Goal: Information Seeking & Learning: Learn about a topic

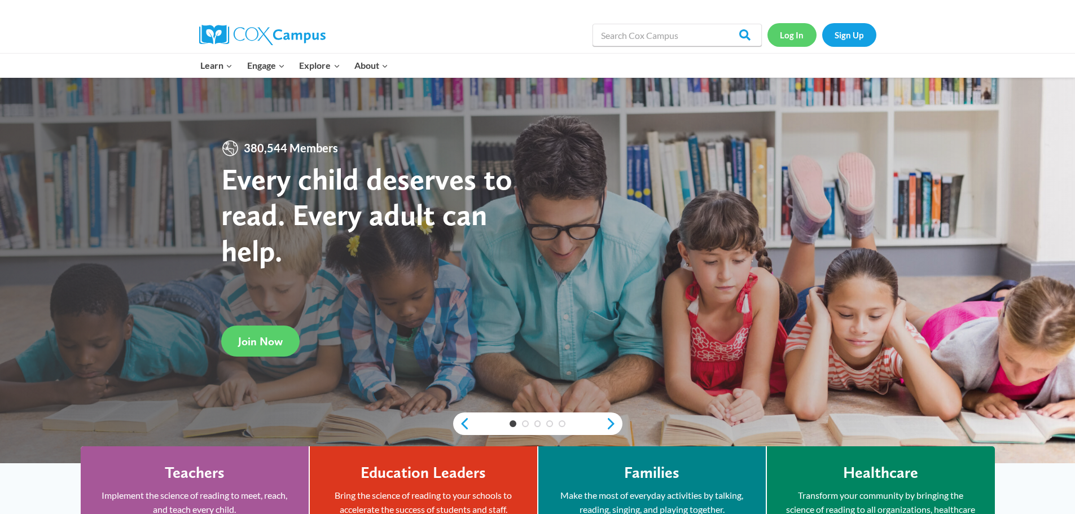
click at [789, 43] on link "Log In" at bounding box center [791, 34] width 49 height 23
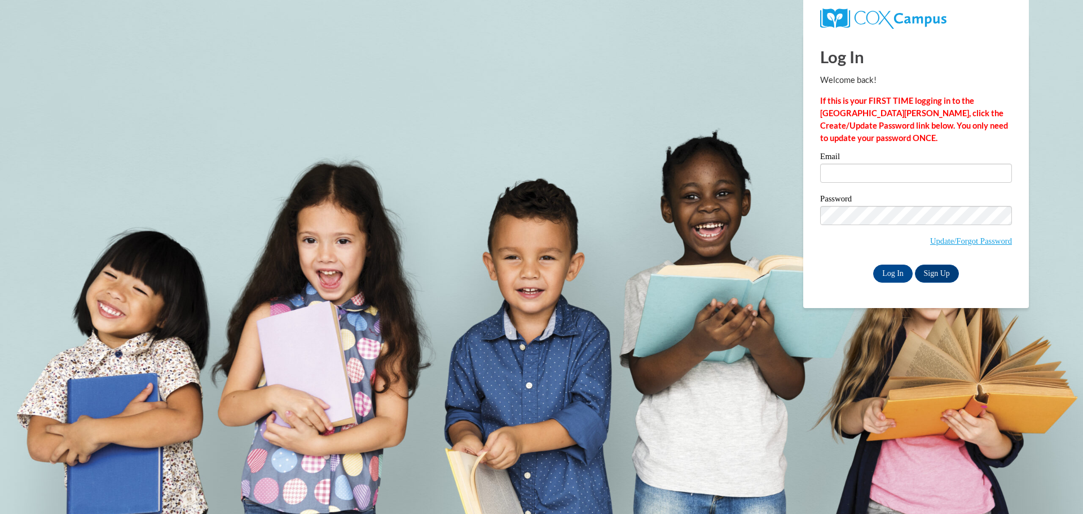
click at [903, 188] on div "Email" at bounding box center [916, 171] width 192 height 39
type input "abby.sturino@salem.k12.wi.us"
click at [896, 177] on input "abby.sturino@salem.k12.wi.us" at bounding box center [916, 173] width 192 height 19
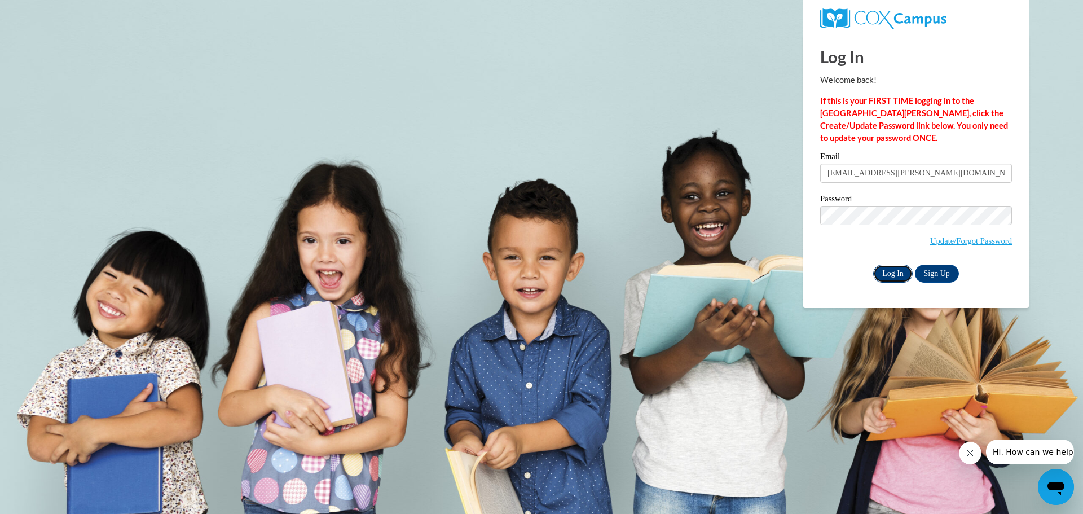
click at [891, 275] on input "Log In" at bounding box center [892, 274] width 39 height 18
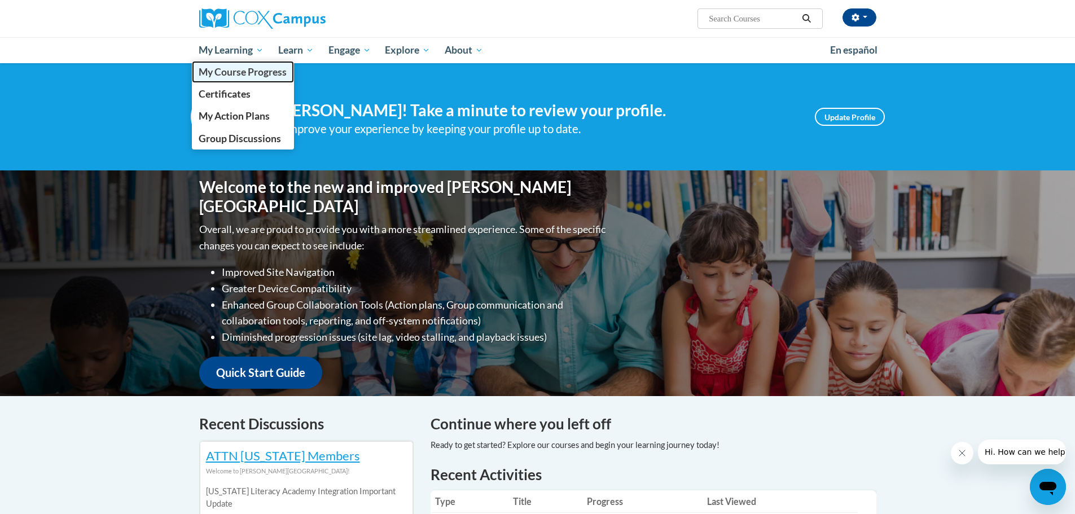
click at [249, 73] on span "My Course Progress" at bounding box center [243, 72] width 88 height 12
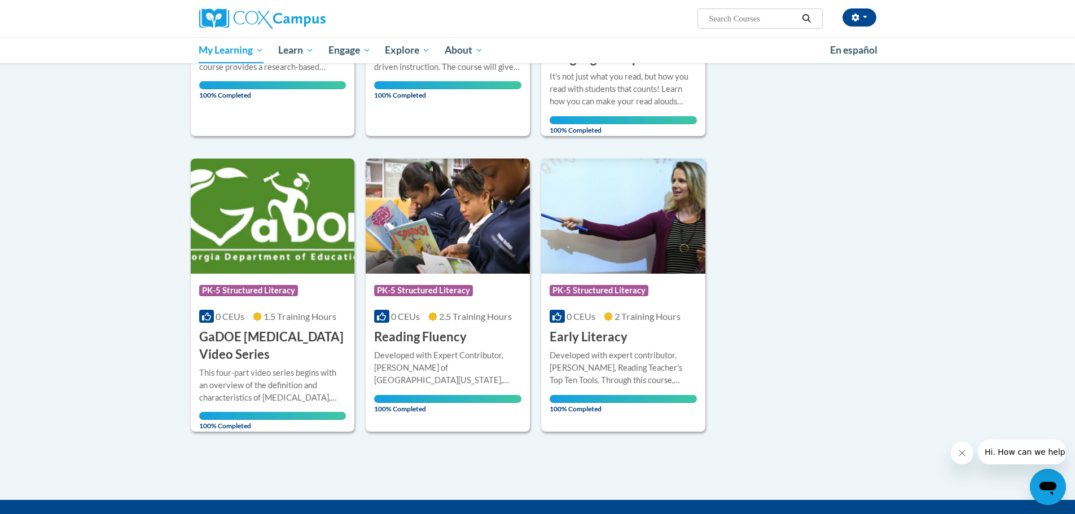
scroll to position [137, 0]
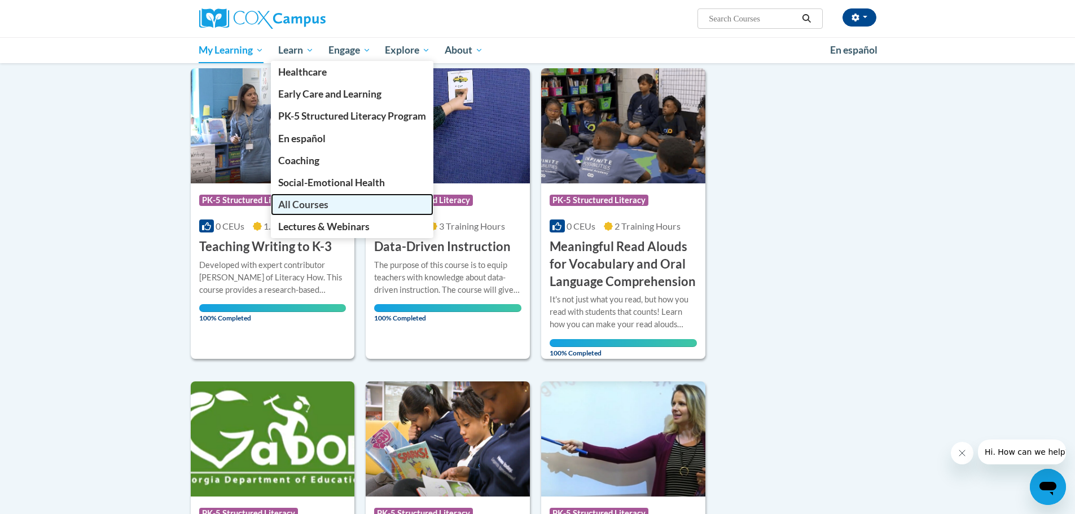
click at [350, 206] on link "All Courses" at bounding box center [352, 205] width 162 height 22
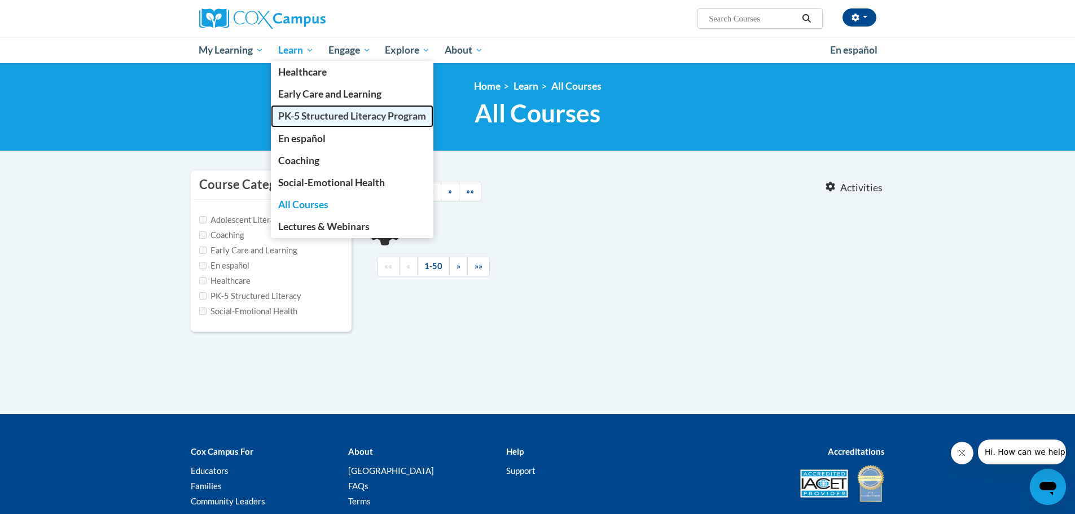
click at [332, 117] on span "PK-5 Structured Literacy Program" at bounding box center [352, 116] width 148 height 12
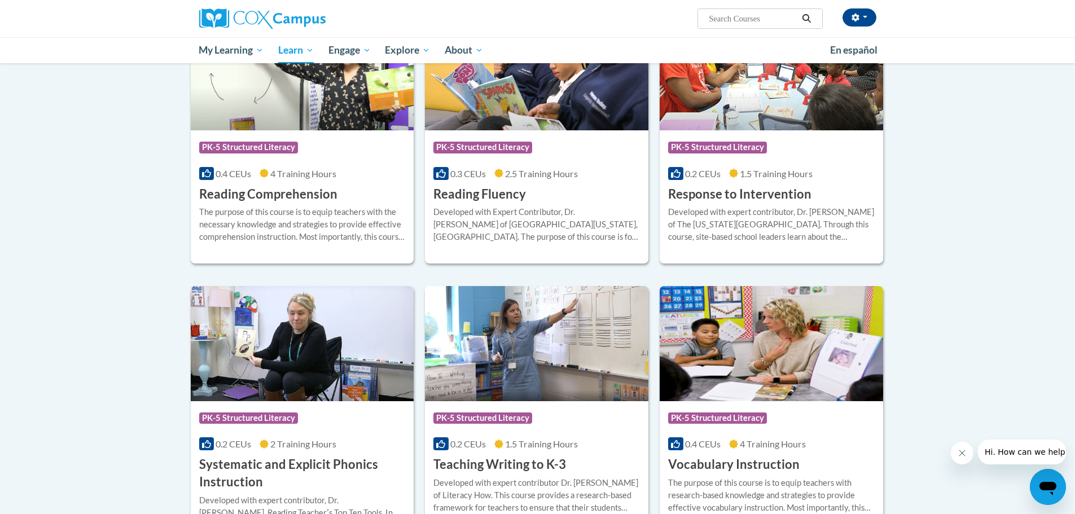
scroll to position [1009, 0]
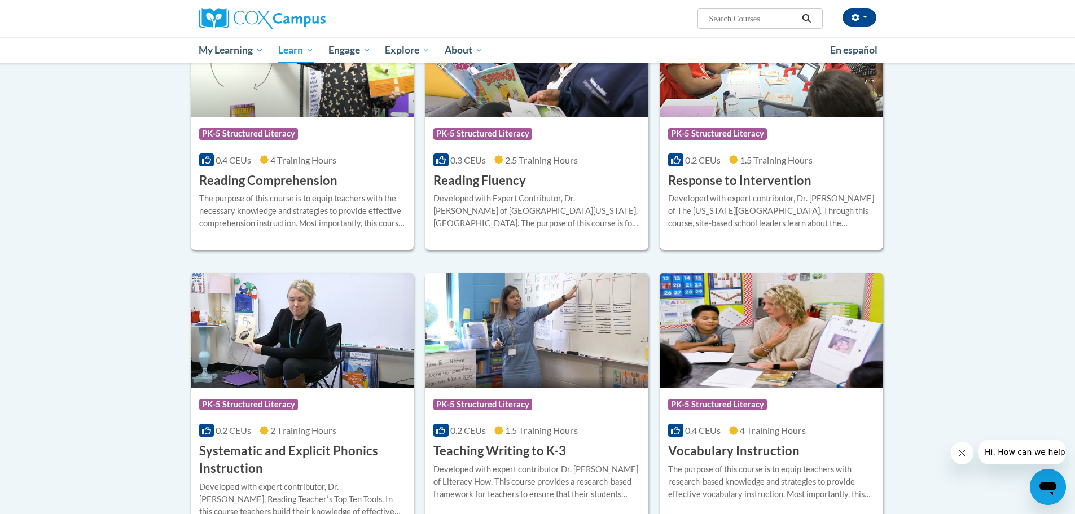
click at [782, 177] on h3 "Response to Intervention" at bounding box center [739, 180] width 143 height 17
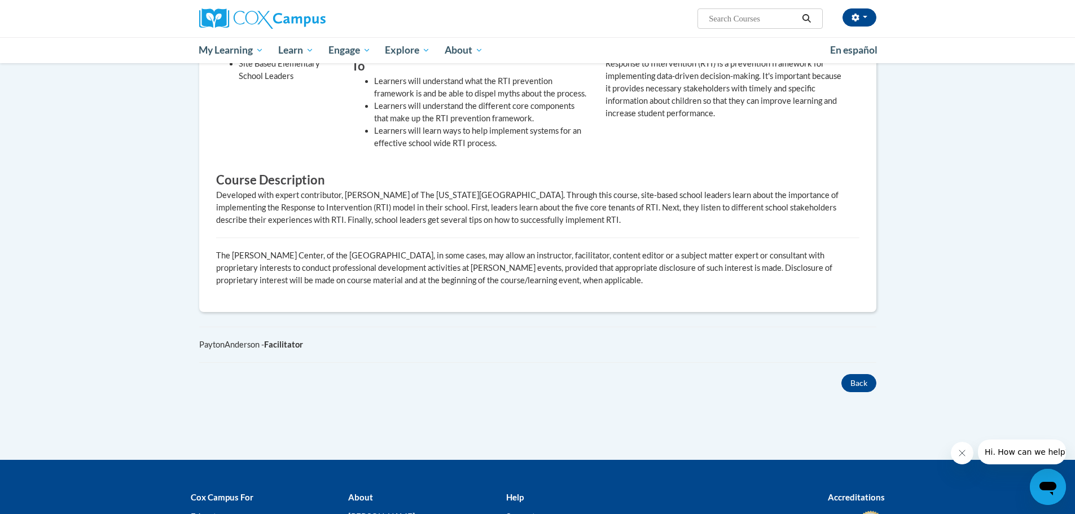
scroll to position [225, 0]
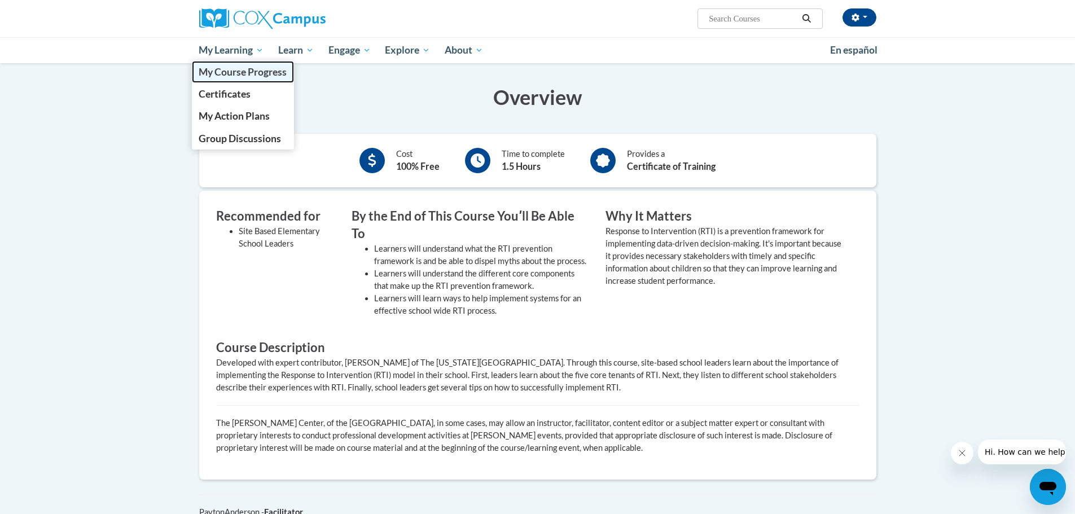
click at [248, 68] on span "My Course Progress" at bounding box center [243, 72] width 88 height 12
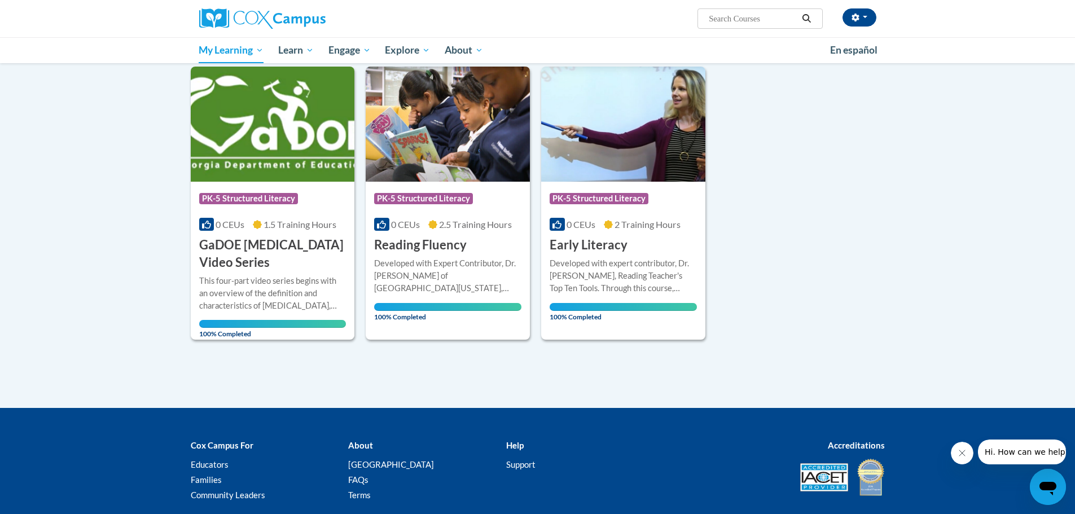
scroll to position [451, 0]
